Goal: Browse casually: Explore the website without a specific task or goal

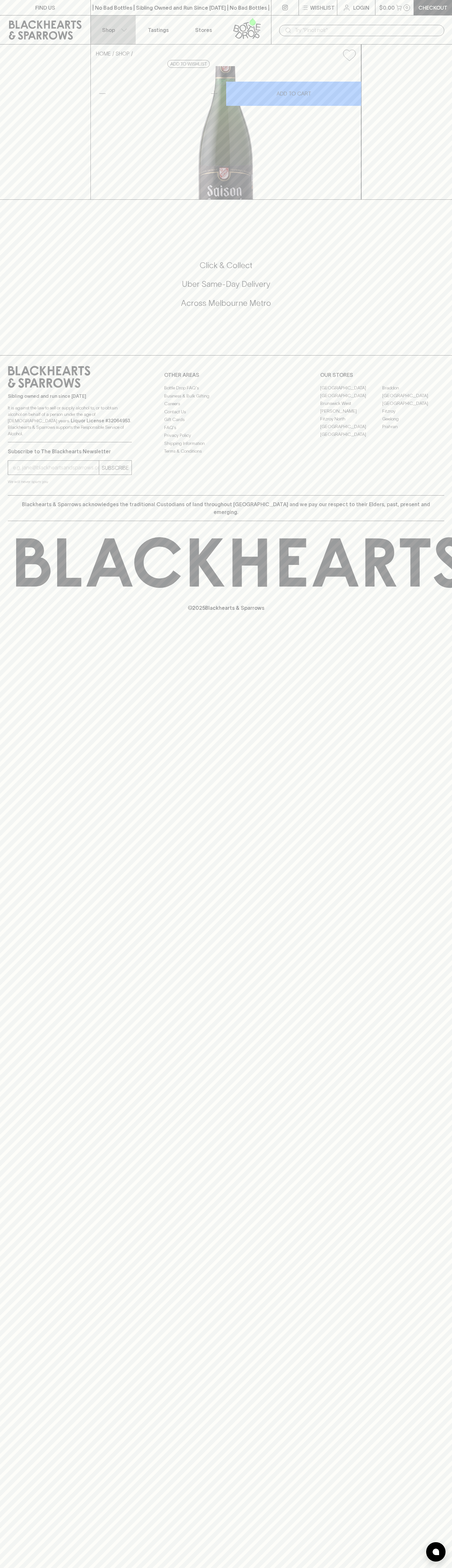
click at [116, 30] on button "Shop" at bounding box center [113, 29] width 45 height 29
click at [105, 1567] on html "FIND US | No Bad Bottles | Sibling Owned and Run Since [DATE] | No Bad Bottles …" at bounding box center [226, 784] width 452 height 1568
click at [24, 1453] on div at bounding box center [226, 784] width 452 height 1568
